Goal: Transaction & Acquisition: Purchase product/service

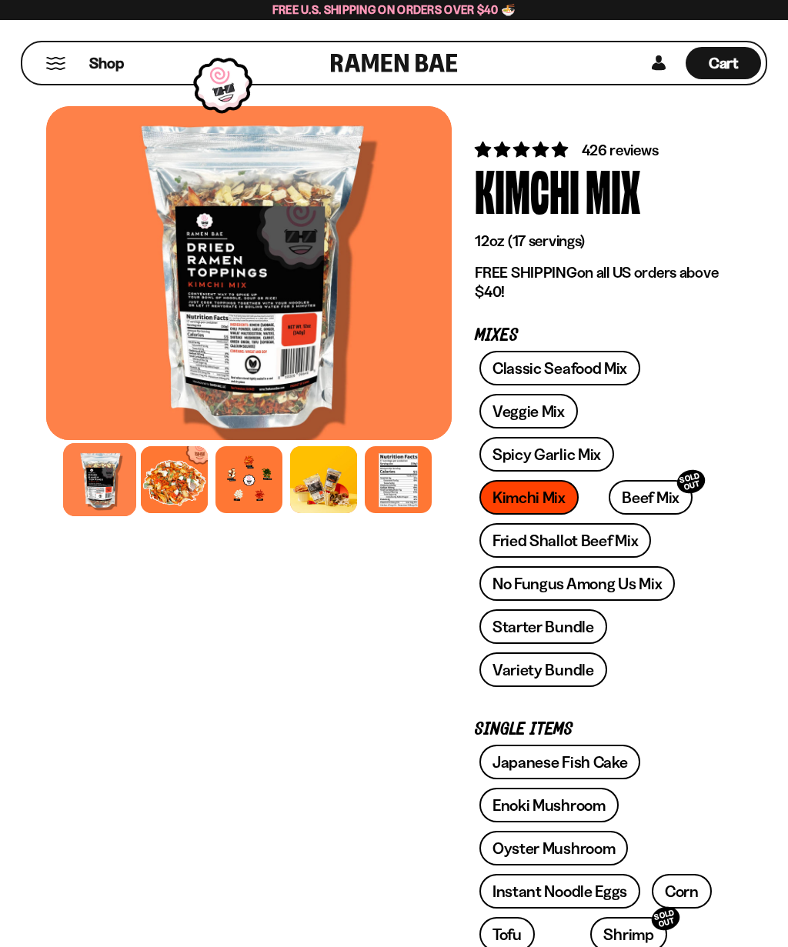
click at [604, 544] on link "Fried Shallot Beef Mix" at bounding box center [565, 540] width 172 height 35
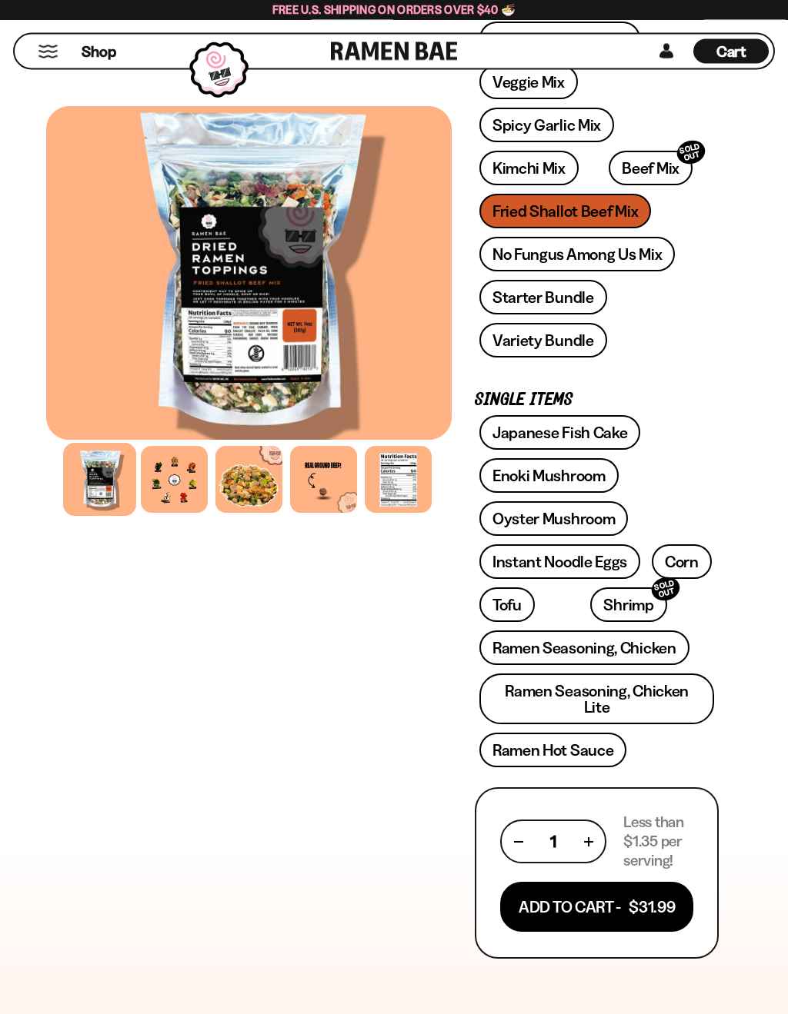
scroll to position [388, 0]
click at [648, 641] on link "Ramen Seasoning, Chicken" at bounding box center [584, 647] width 210 height 35
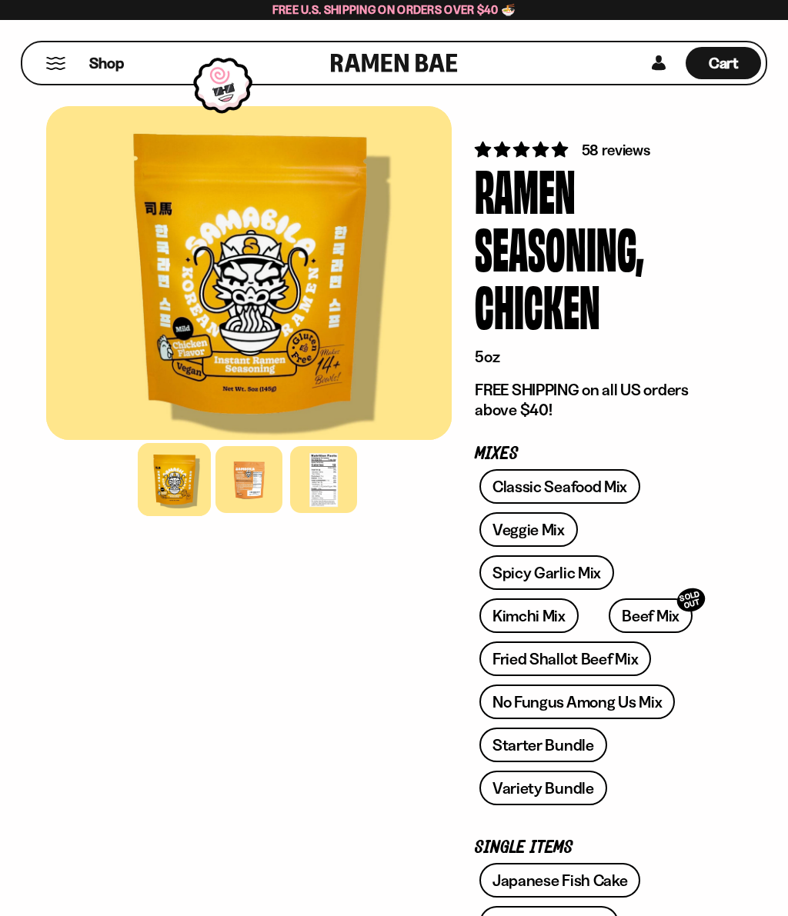
click at [238, 479] on div at bounding box center [248, 479] width 67 height 67
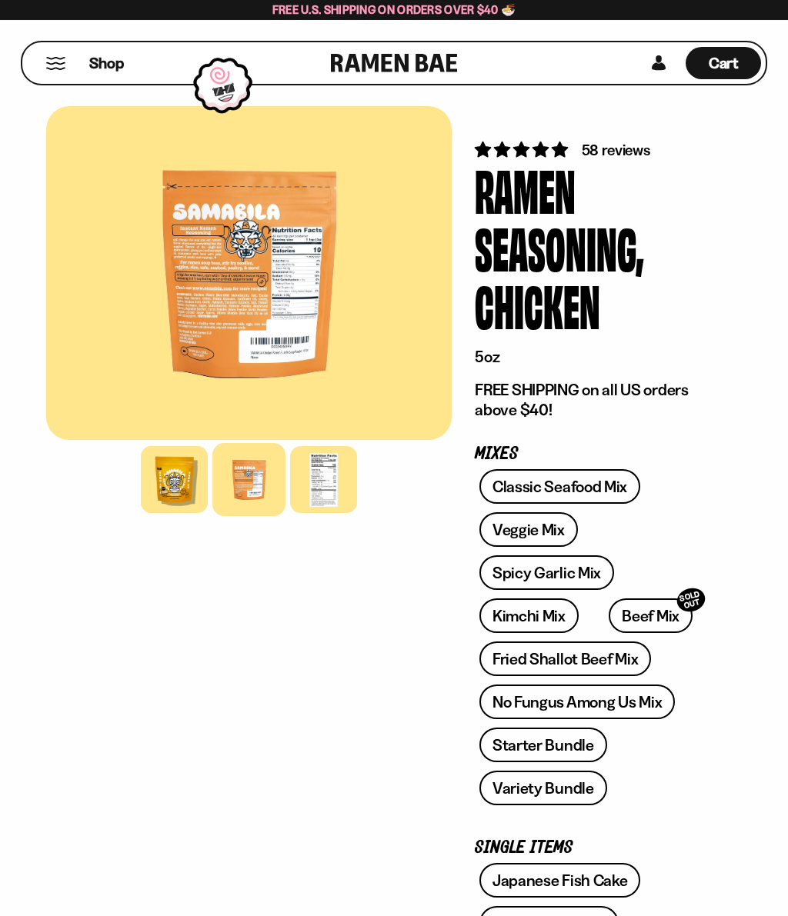
click at [345, 476] on div at bounding box center [323, 479] width 67 height 67
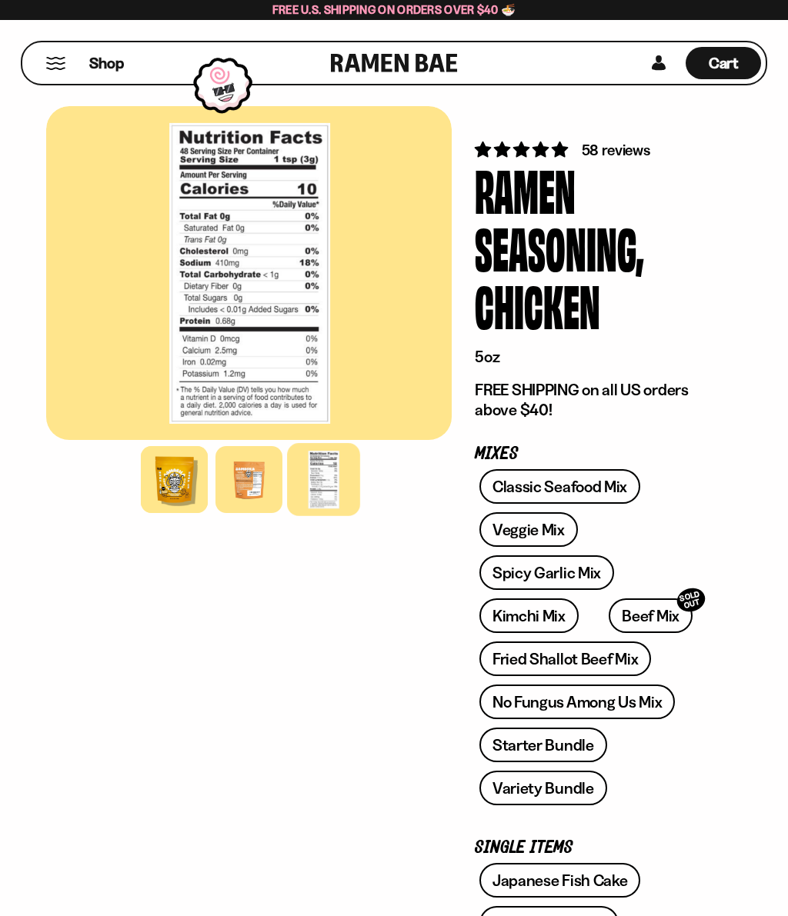
click at [219, 472] on div at bounding box center [248, 479] width 67 height 67
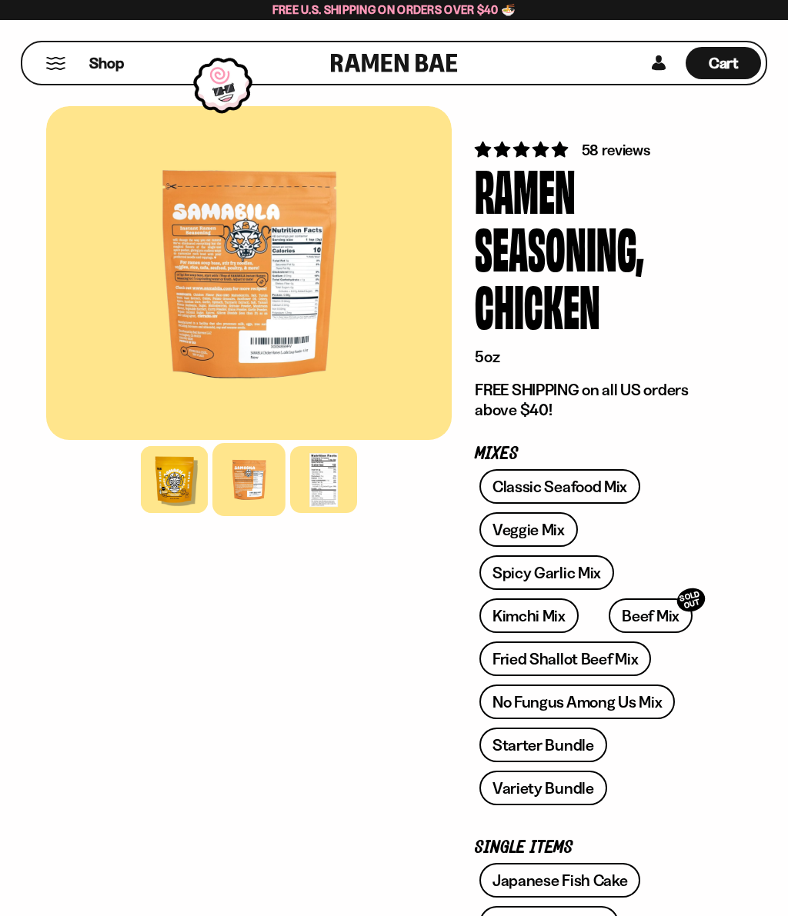
click at [268, 296] on div at bounding box center [248, 273] width 405 height 334
click at [268, 295] on div at bounding box center [248, 273] width 405 height 334
click at [261, 284] on div at bounding box center [248, 273] width 405 height 334
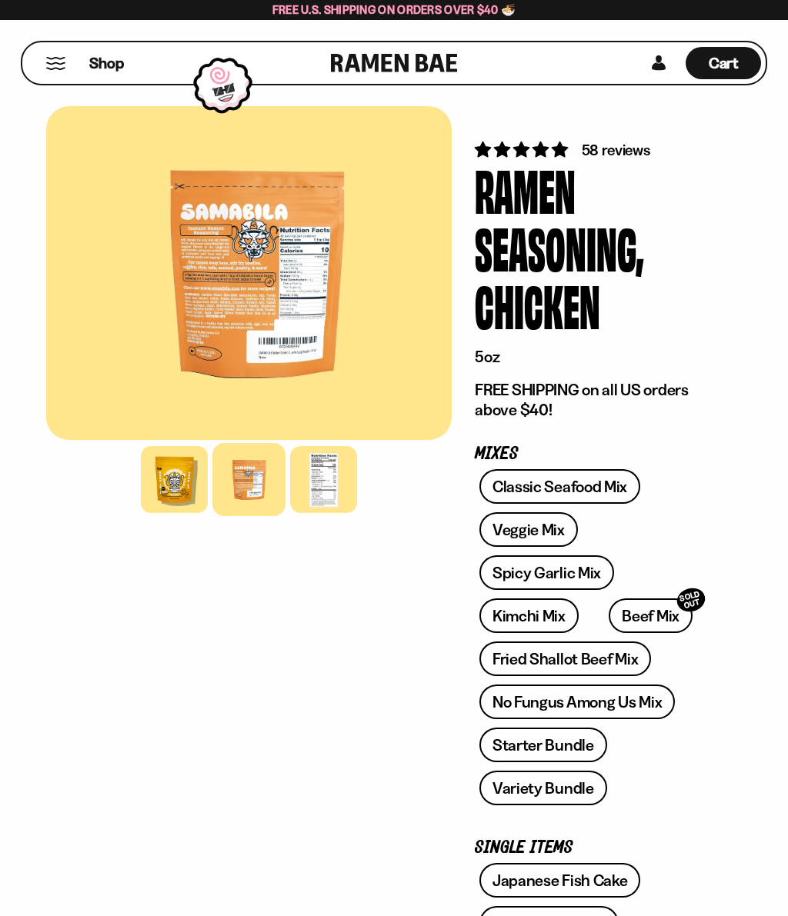
click at [268, 265] on div at bounding box center [256, 273] width 405 height 334
click at [267, 265] on div at bounding box center [256, 273] width 405 height 334
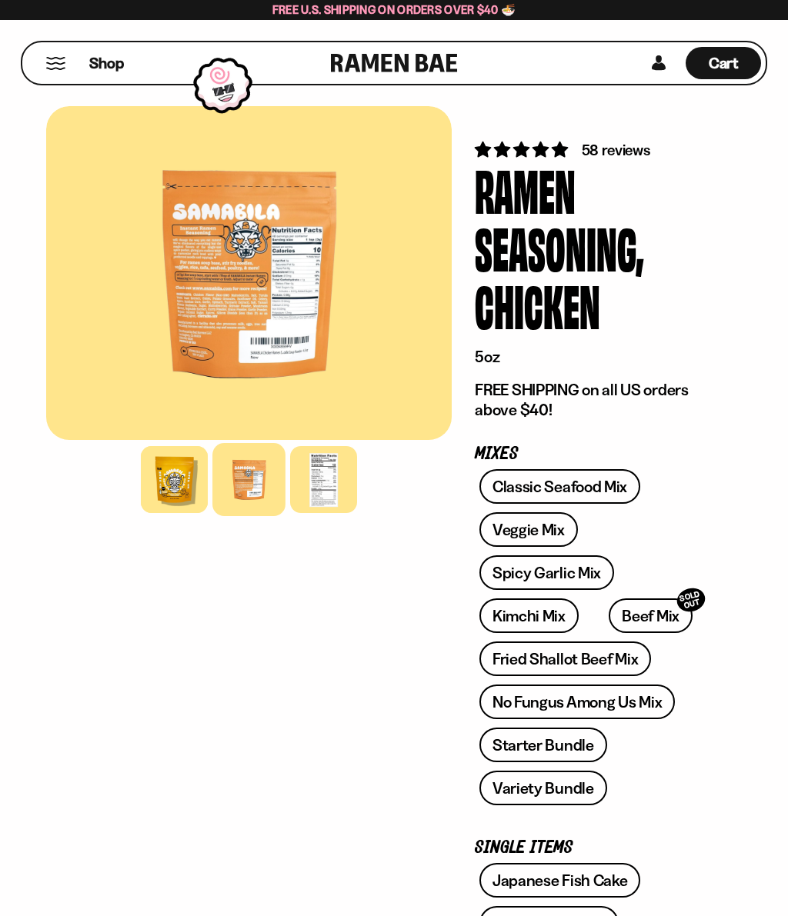
click at [164, 351] on div at bounding box center [248, 273] width 405 height 334
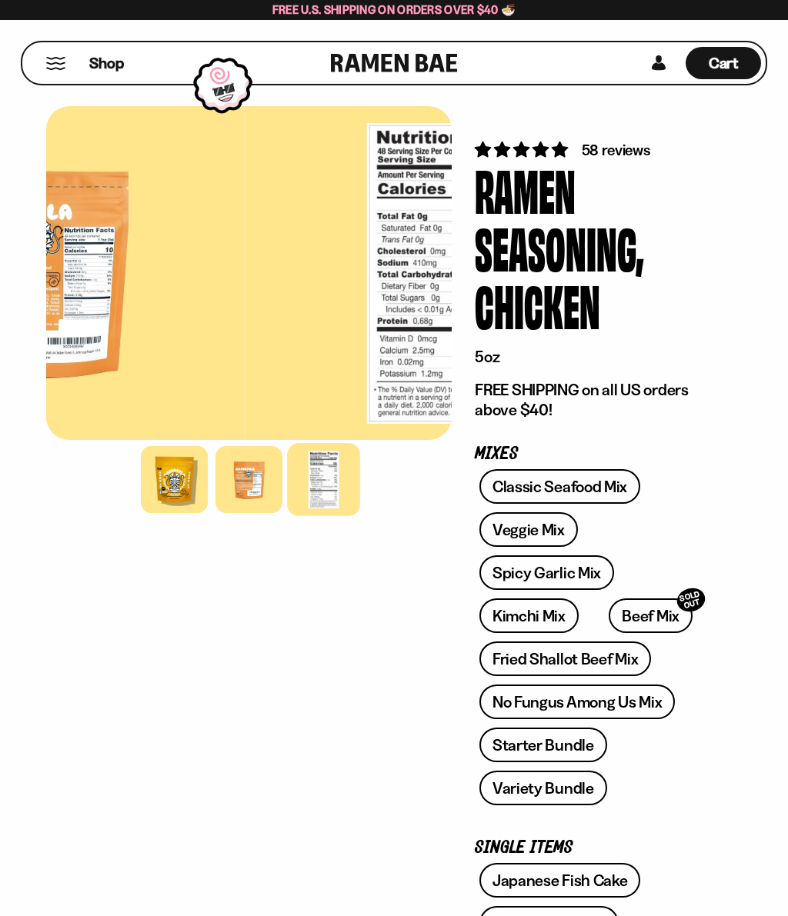
click at [163, 351] on div at bounding box center [40, 273] width 405 height 334
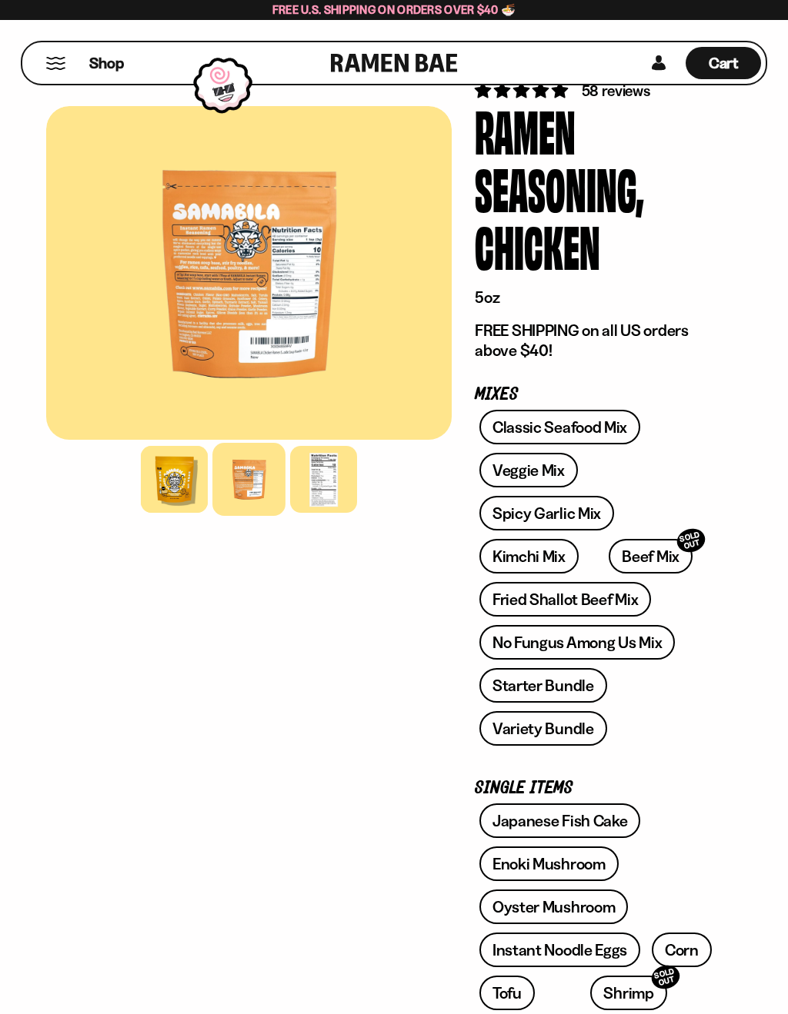
scroll to position [63, 0]
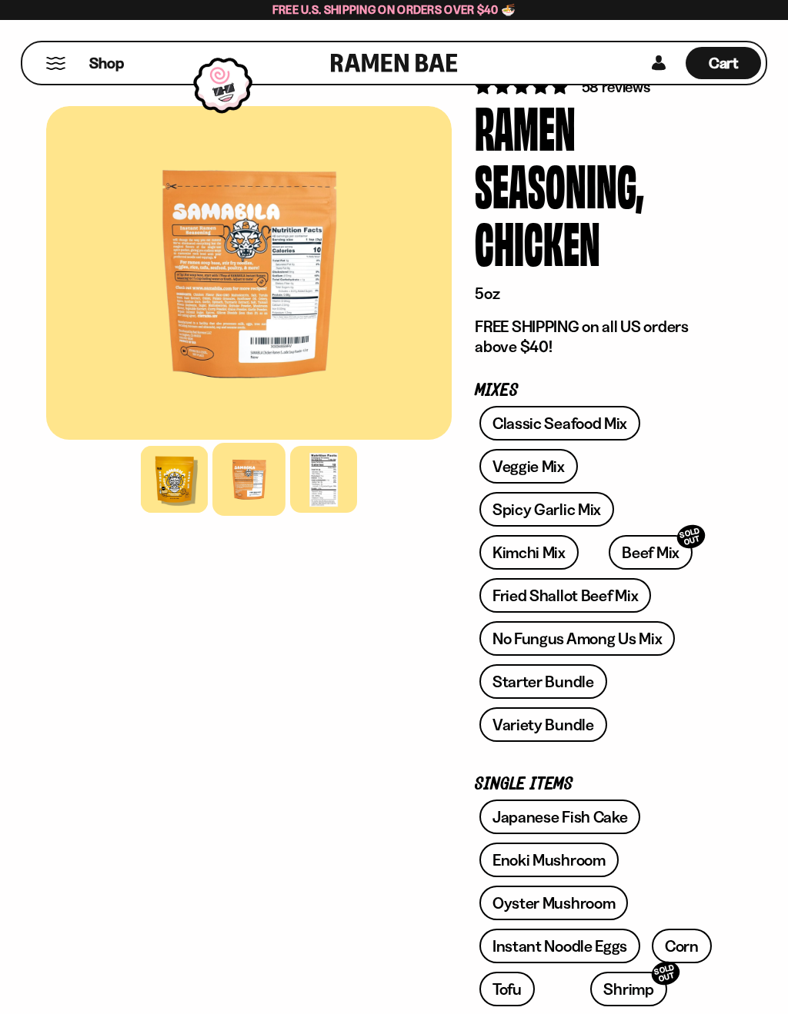
click at [596, 599] on link "Fried Shallot Beef Mix" at bounding box center [565, 595] width 172 height 35
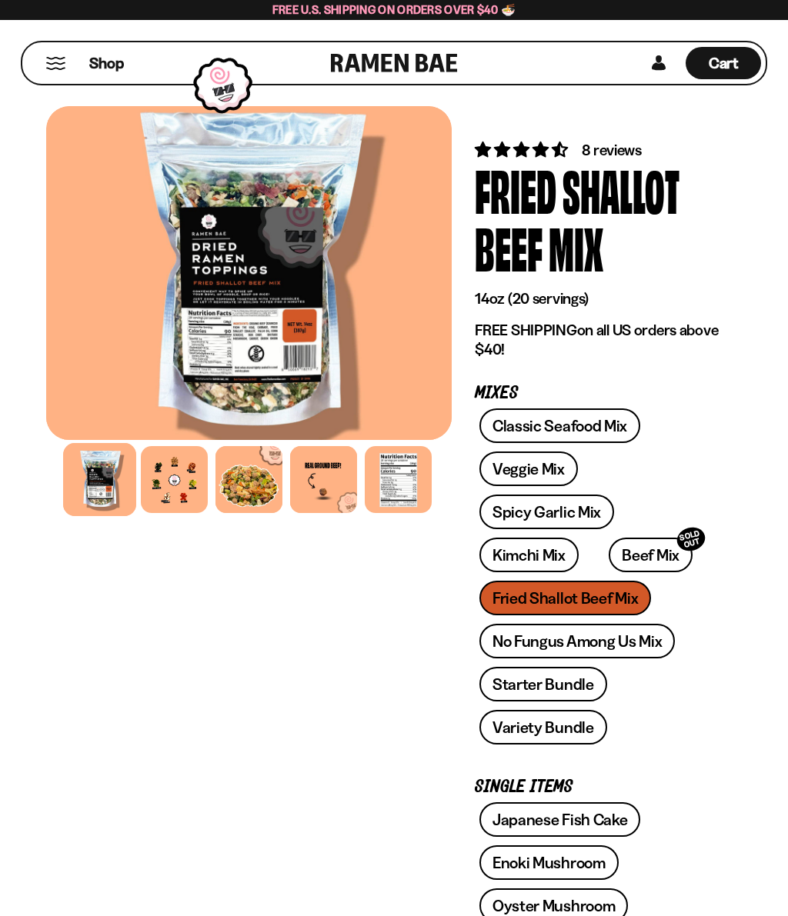
click at [168, 488] on div at bounding box center [174, 479] width 67 height 67
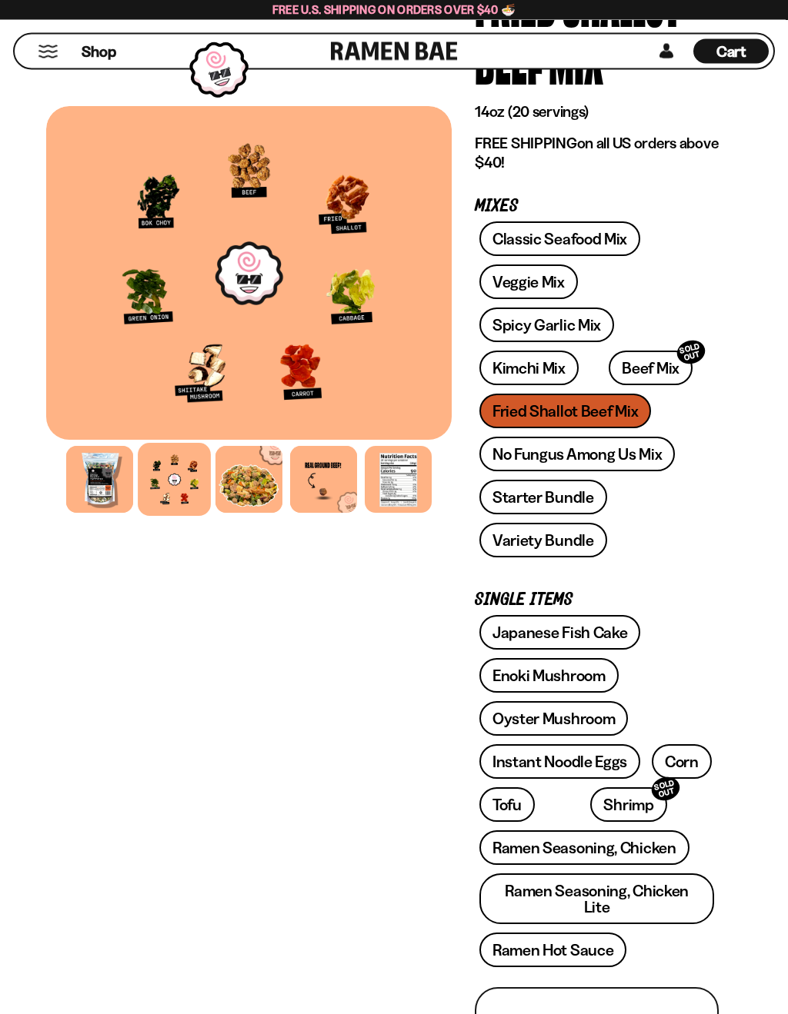
scroll to position [188, 0]
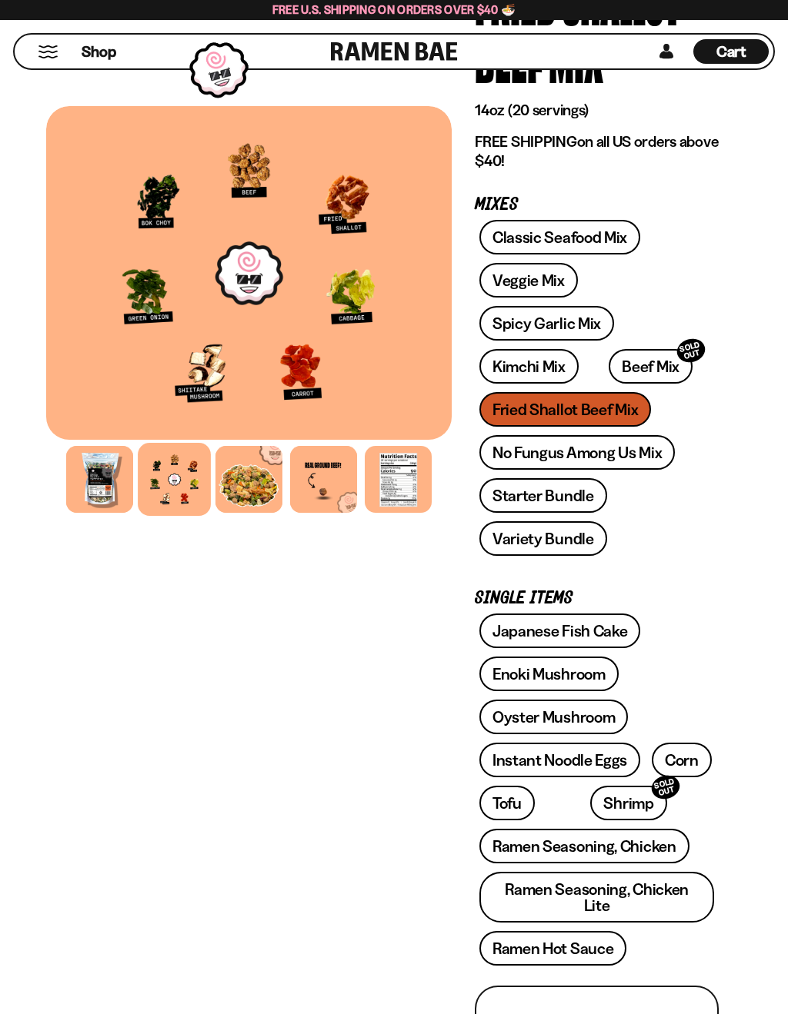
click at [682, 763] on link "Corn" at bounding box center [681, 760] width 60 height 35
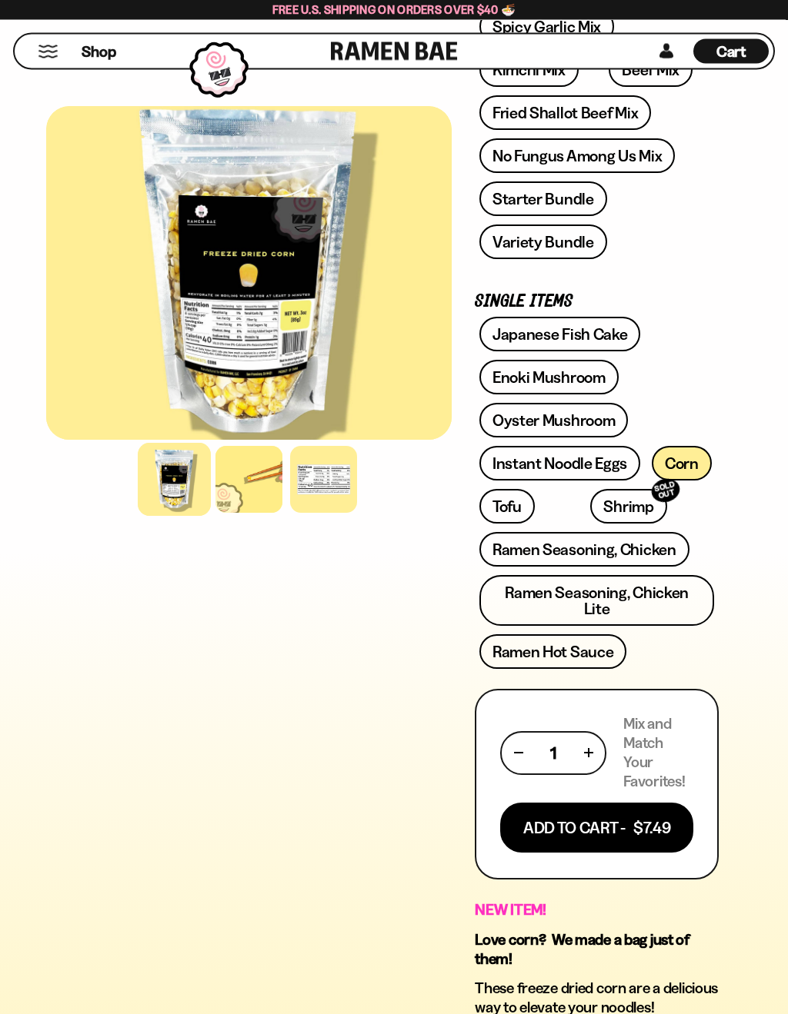
scroll to position [432, 0]
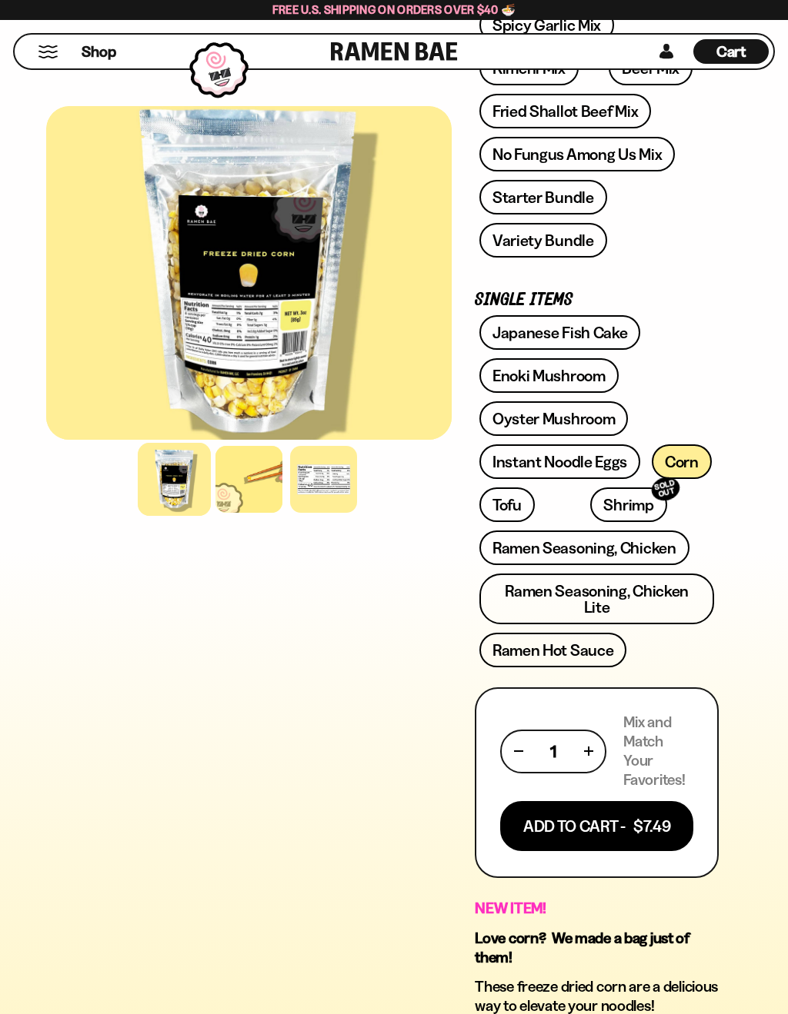
click at [658, 811] on button "Add To Cart - $7.49" at bounding box center [596, 826] width 193 height 50
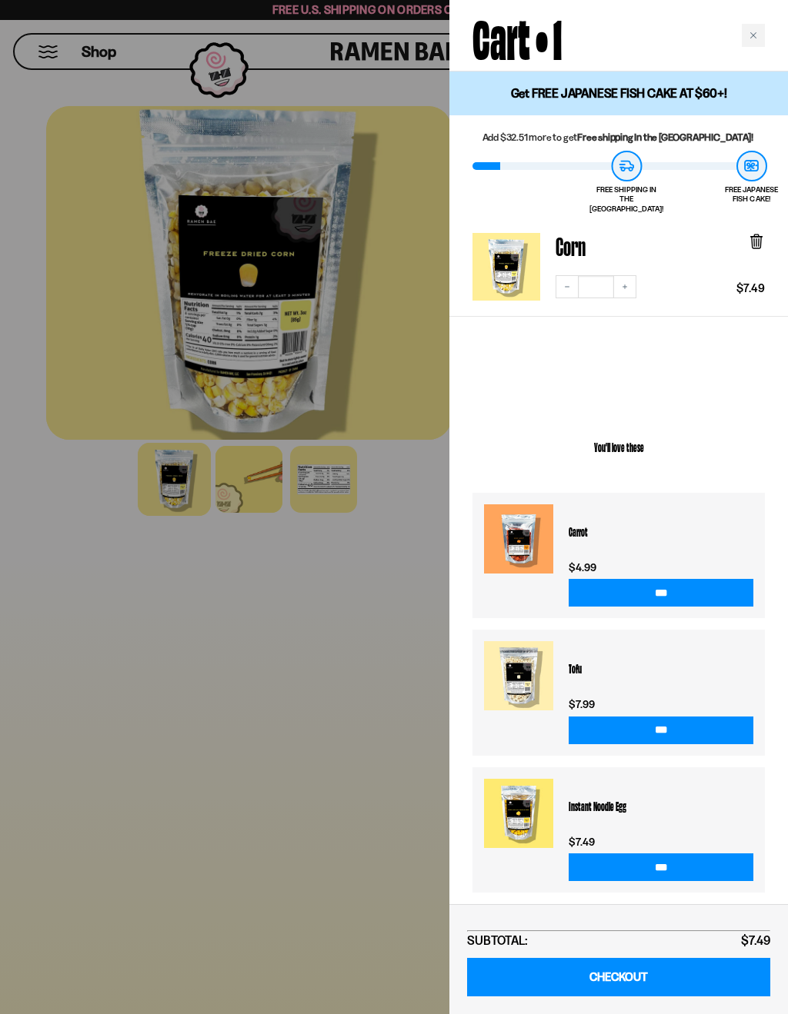
click at [393, 723] on div at bounding box center [394, 507] width 788 height 1014
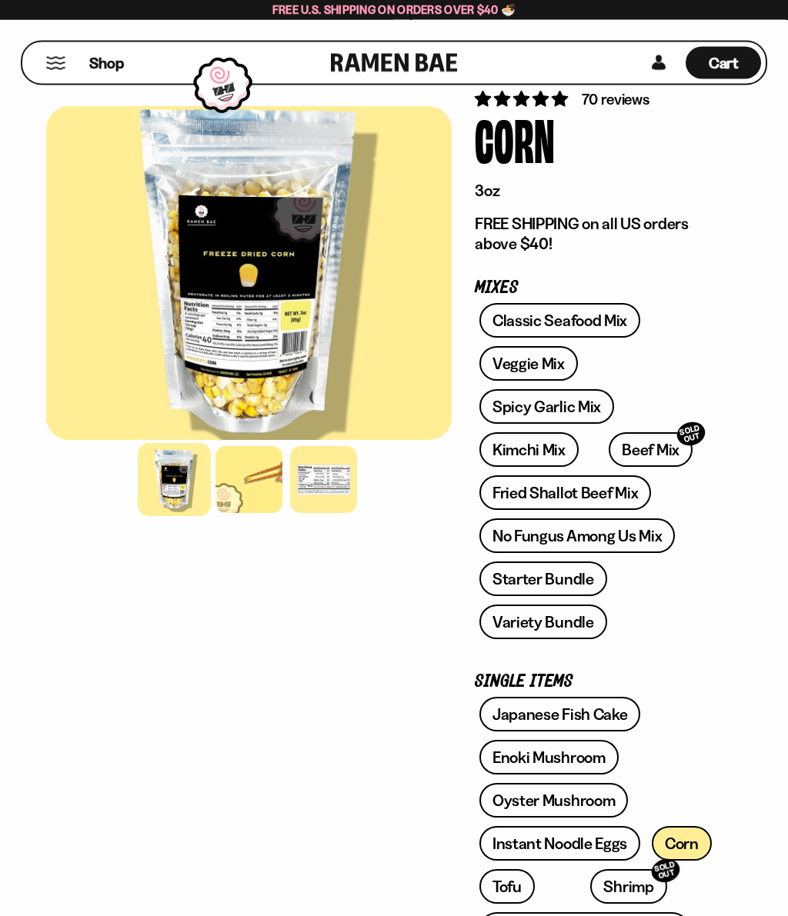
scroll to position [51, 0]
click at [590, 496] on link "Fried Shallot Beef Mix" at bounding box center [565, 492] width 172 height 35
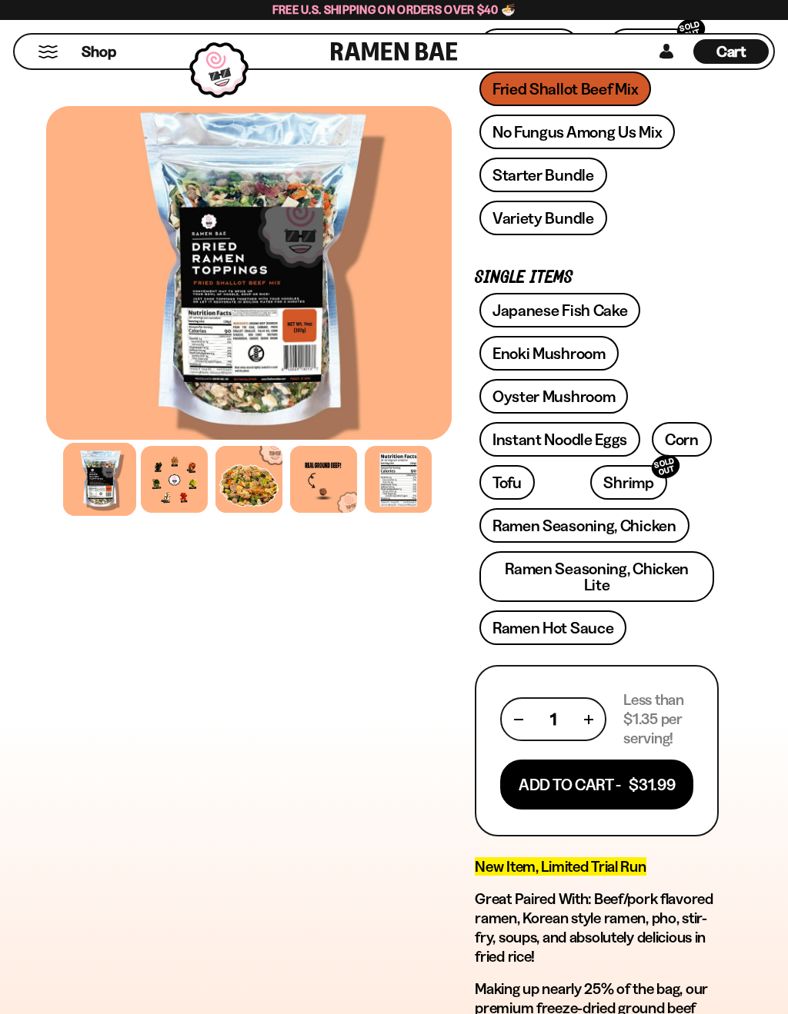
scroll to position [525, 0]
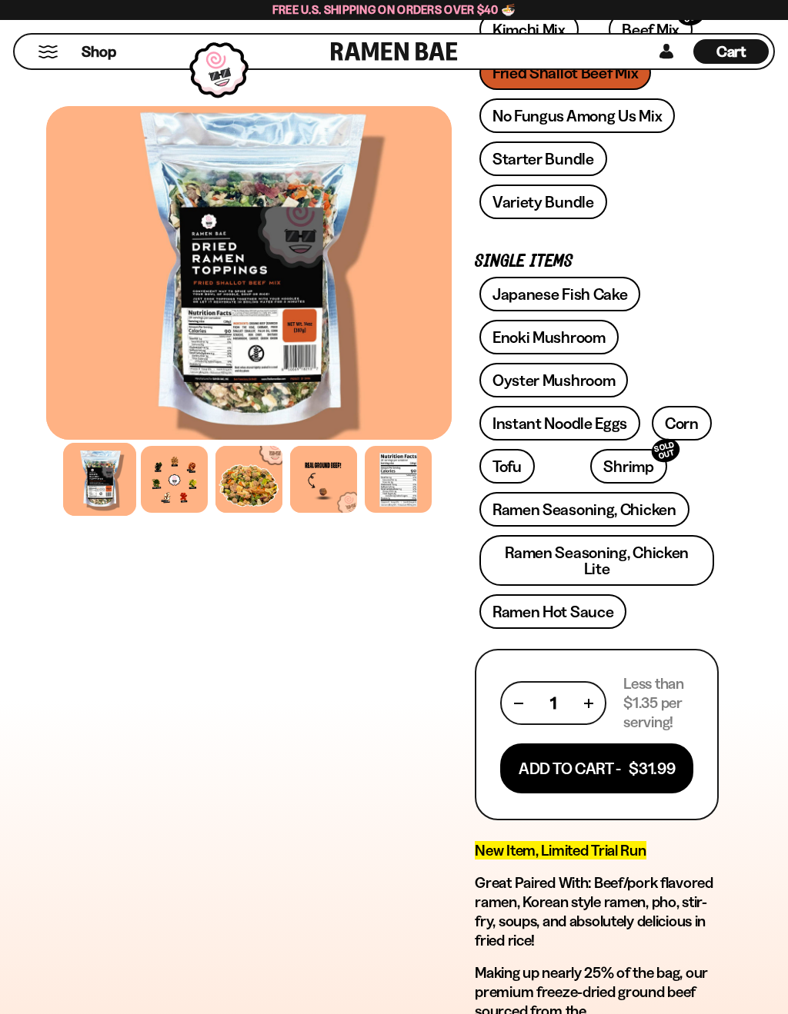
click at [675, 755] on button "Add To Cart - $31.99" at bounding box center [596, 769] width 193 height 50
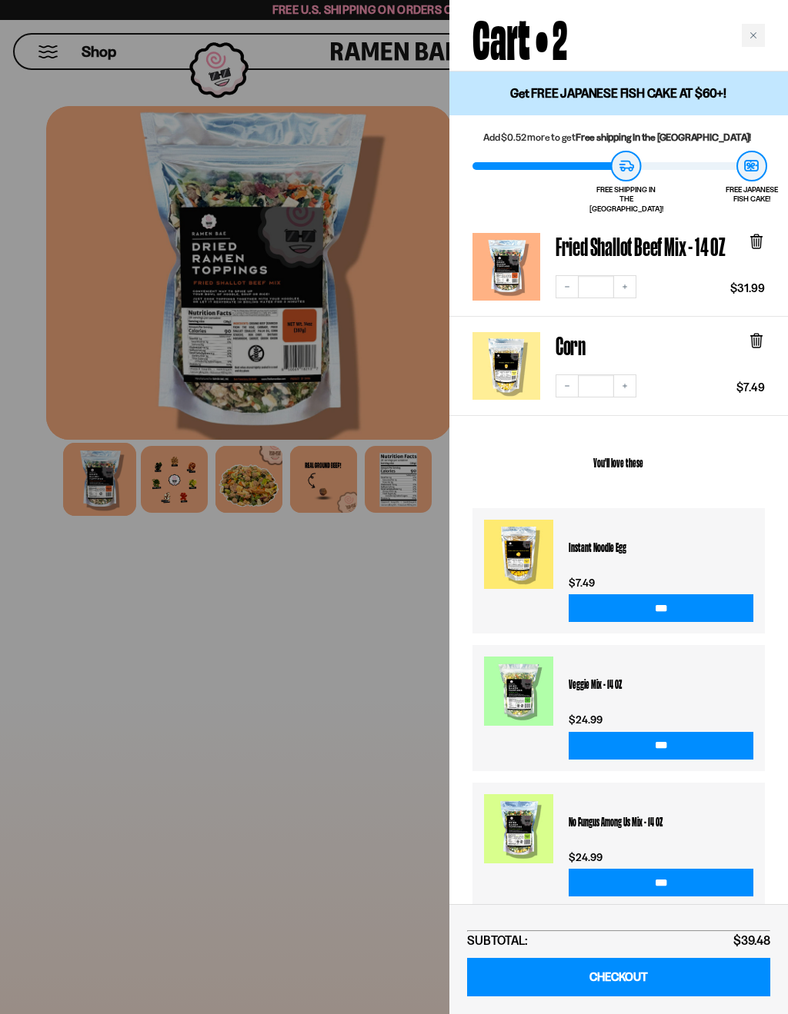
click at [385, 691] on div at bounding box center [394, 507] width 788 height 1014
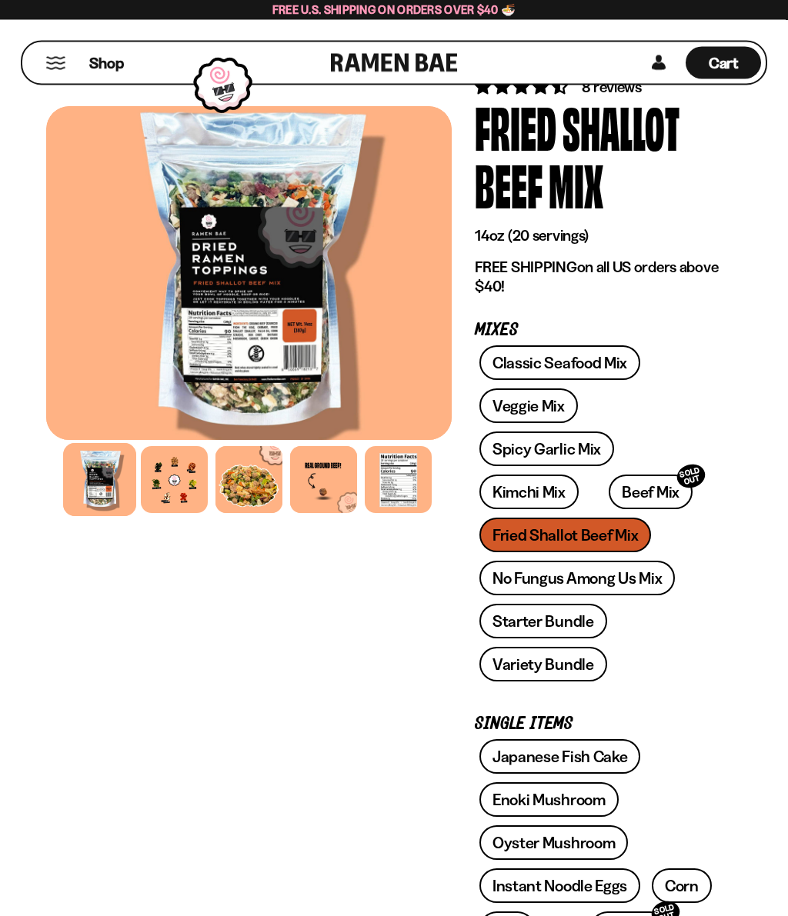
scroll to position [62, 0]
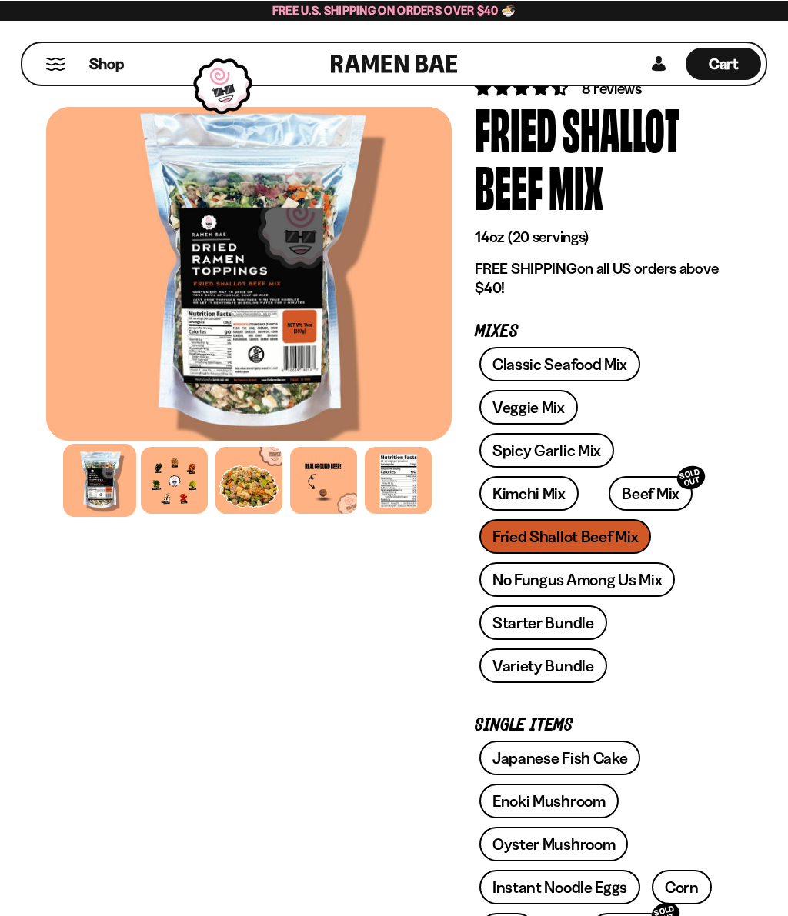
click at [561, 448] on link "Spicy Garlic Mix" at bounding box center [546, 449] width 135 height 35
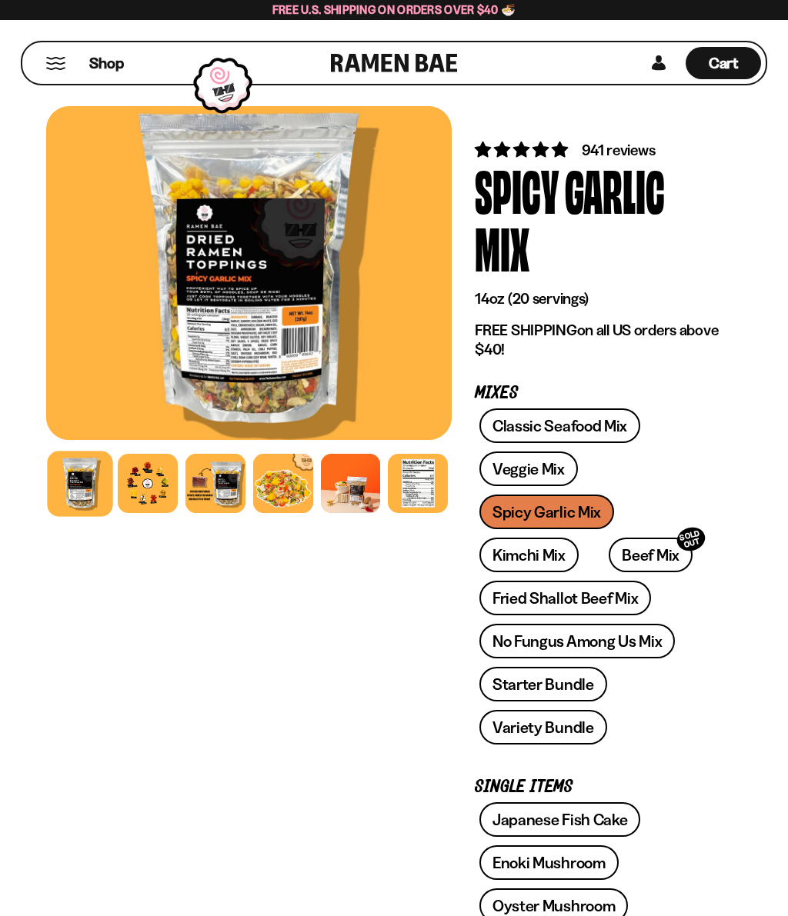
click at [154, 475] on div at bounding box center [148, 484] width 60 height 60
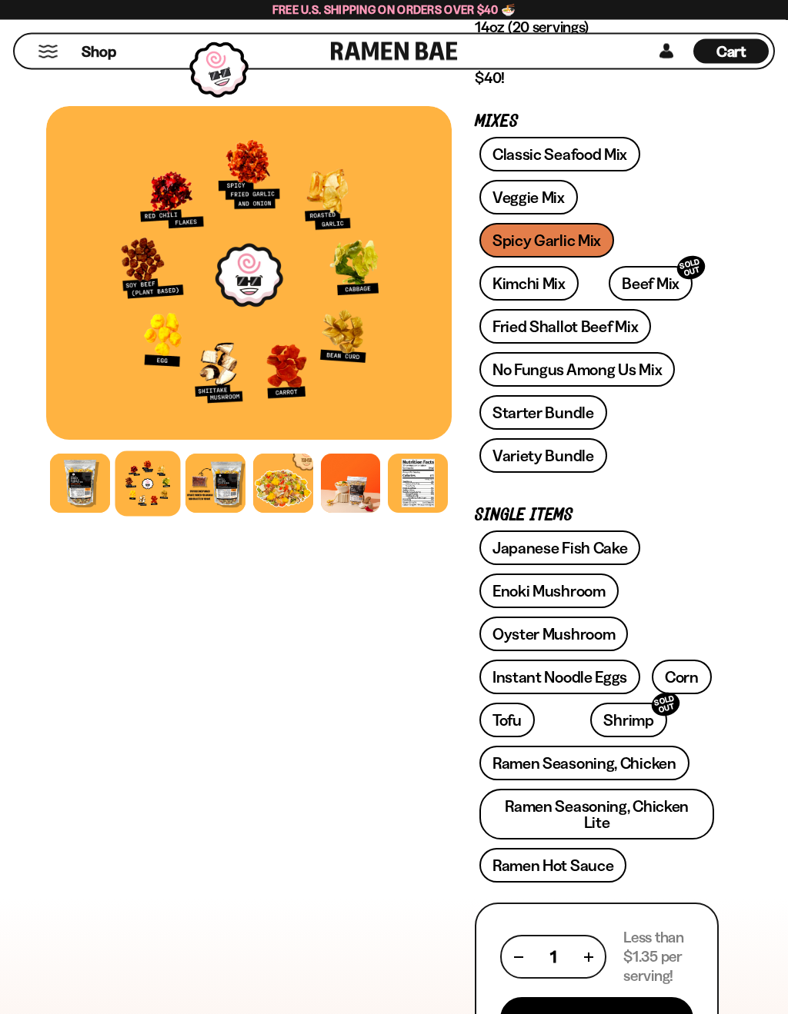
scroll to position [271, 0]
click at [602, 668] on link "Instant Noodle Eggs" at bounding box center [559, 677] width 161 height 35
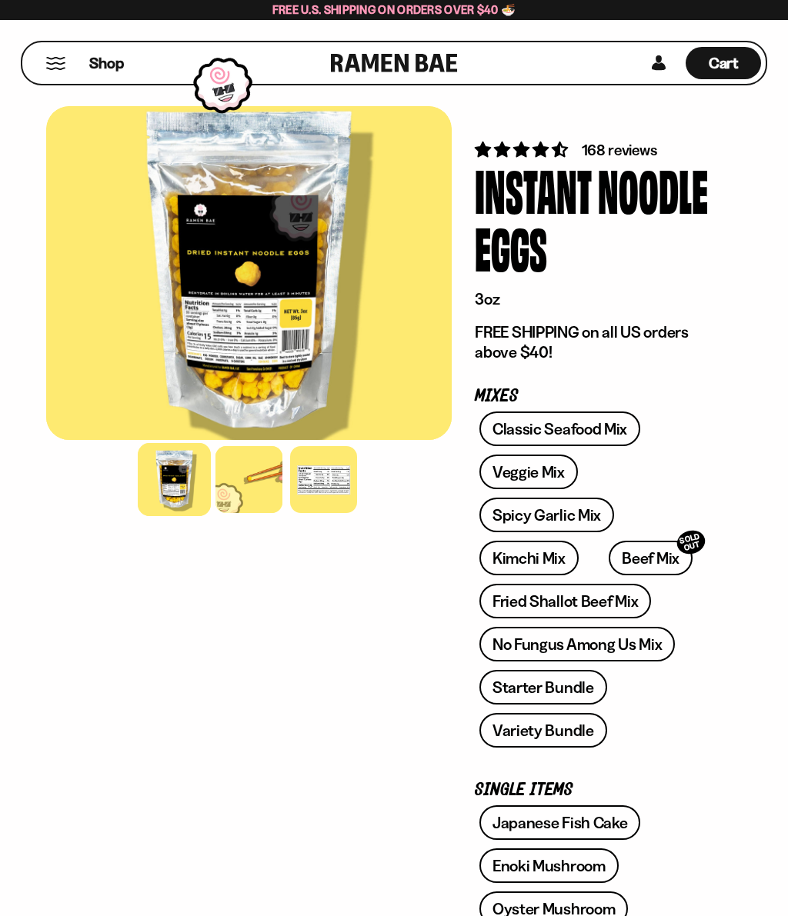
click at [326, 486] on div at bounding box center [323, 479] width 67 height 67
